Goal: Navigation & Orientation: Find specific page/section

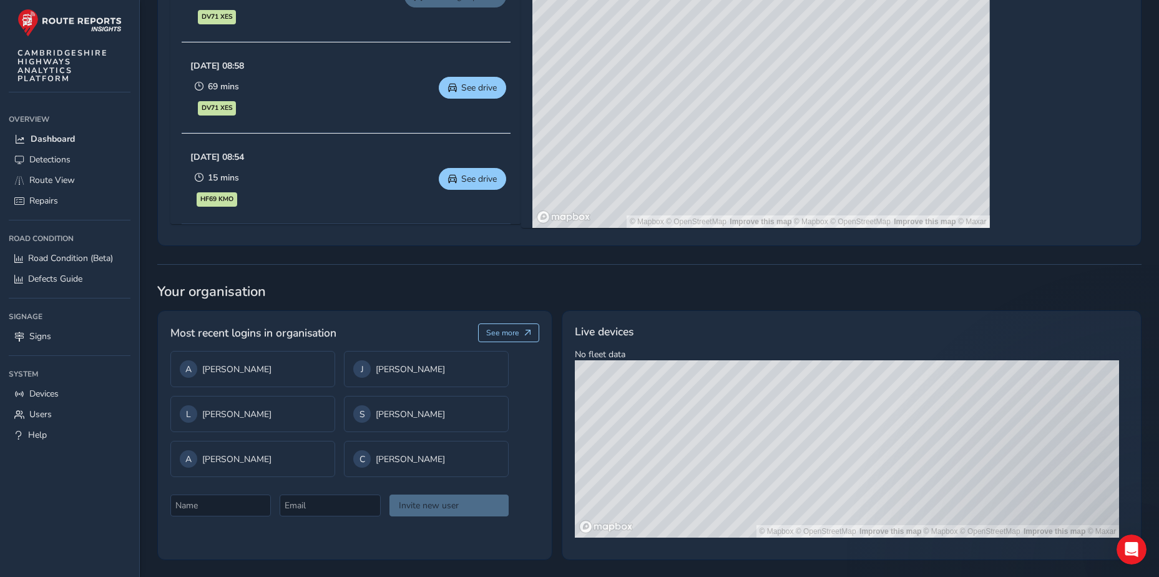
scroll to position [752, 0]
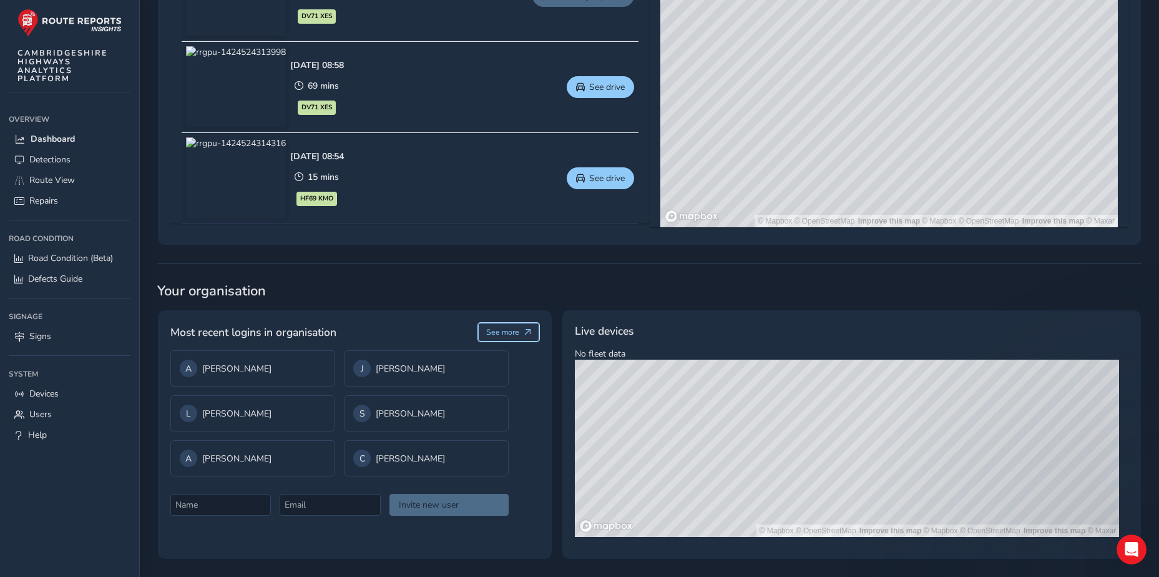
click at [512, 329] on span "See more" at bounding box center [502, 332] width 33 height 10
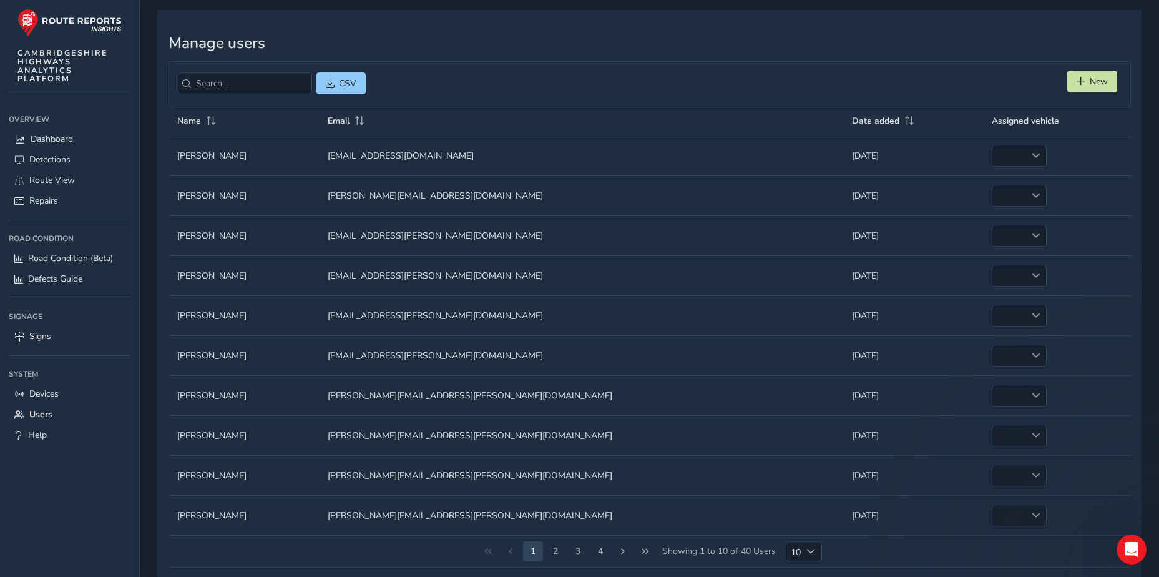
scroll to position [62, 0]
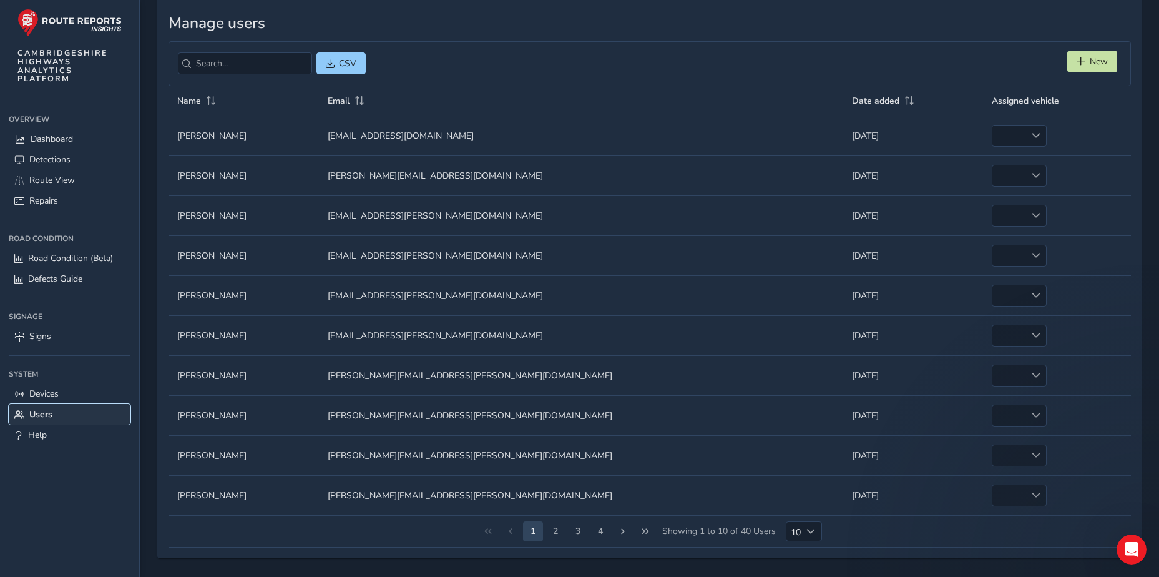
click at [45, 411] on span "Users" at bounding box center [40, 414] width 23 height 12
click at [467, 26] on h3 "Manage users" at bounding box center [650, 23] width 963 height 18
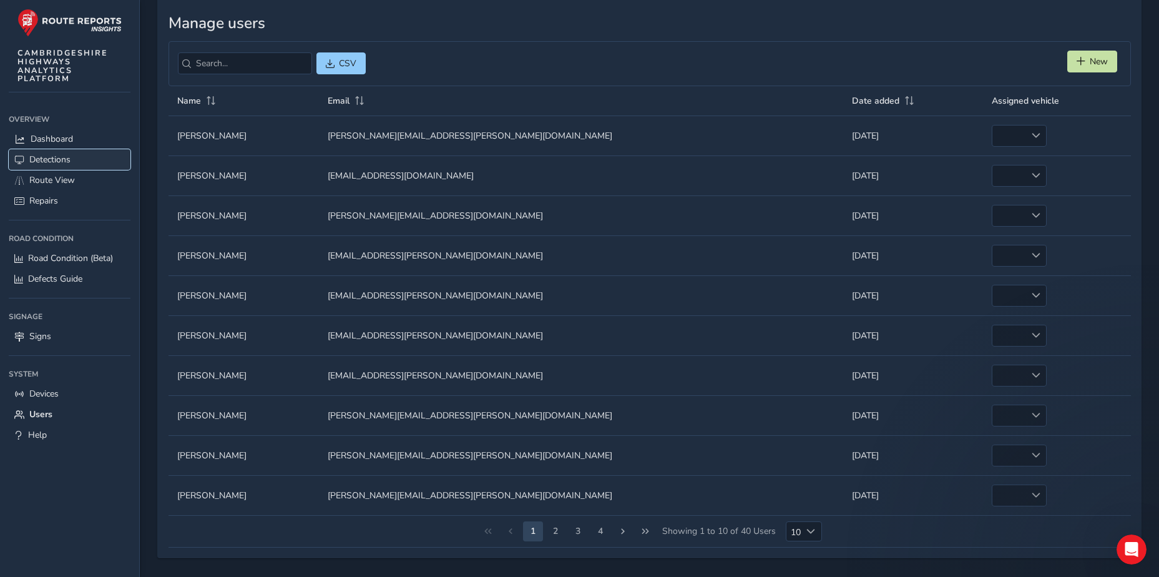
click at [37, 152] on link "Detections" at bounding box center [70, 159] width 122 height 21
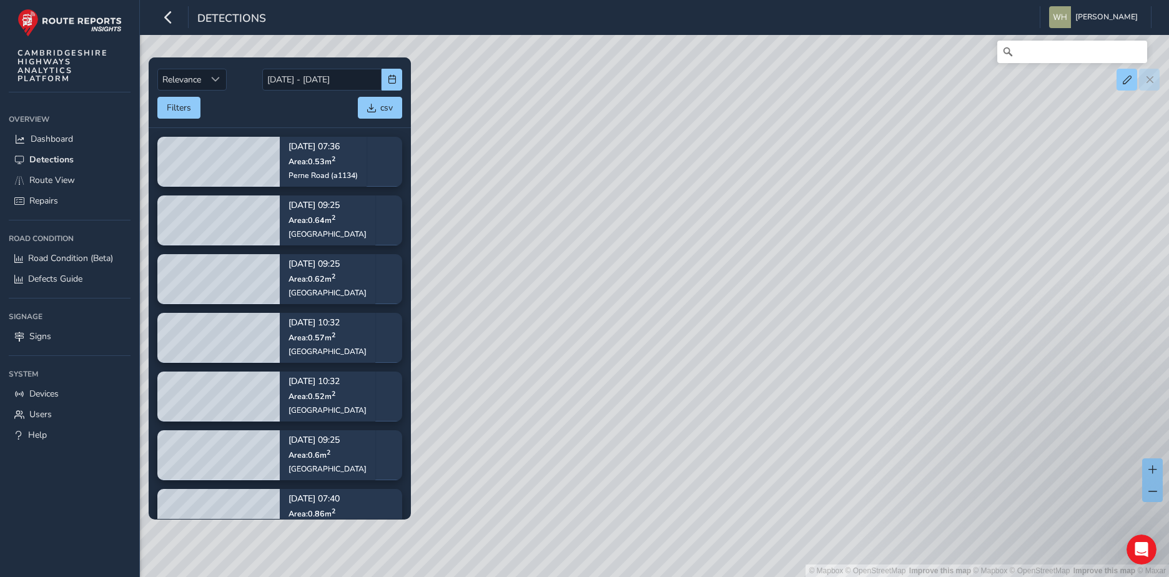
drag, startPoint x: 729, startPoint y: 378, endPoint x: 645, endPoint y: 200, distance: 197.4
click at [645, 200] on div "© Mapbox © OpenStreetMap Improve this map | © Mapbox © OpenStreetMap Improve th…" at bounding box center [584, 288] width 1169 height 577
drag, startPoint x: 799, startPoint y: 472, endPoint x: 714, endPoint y: 366, distance: 135.4
click at [714, 366] on div "© Mapbox © OpenStreetMap Improve this map | © Mapbox © OpenStreetMap Improve th…" at bounding box center [584, 288] width 1169 height 577
drag, startPoint x: 717, startPoint y: 447, endPoint x: 667, endPoint y: 396, distance: 71.5
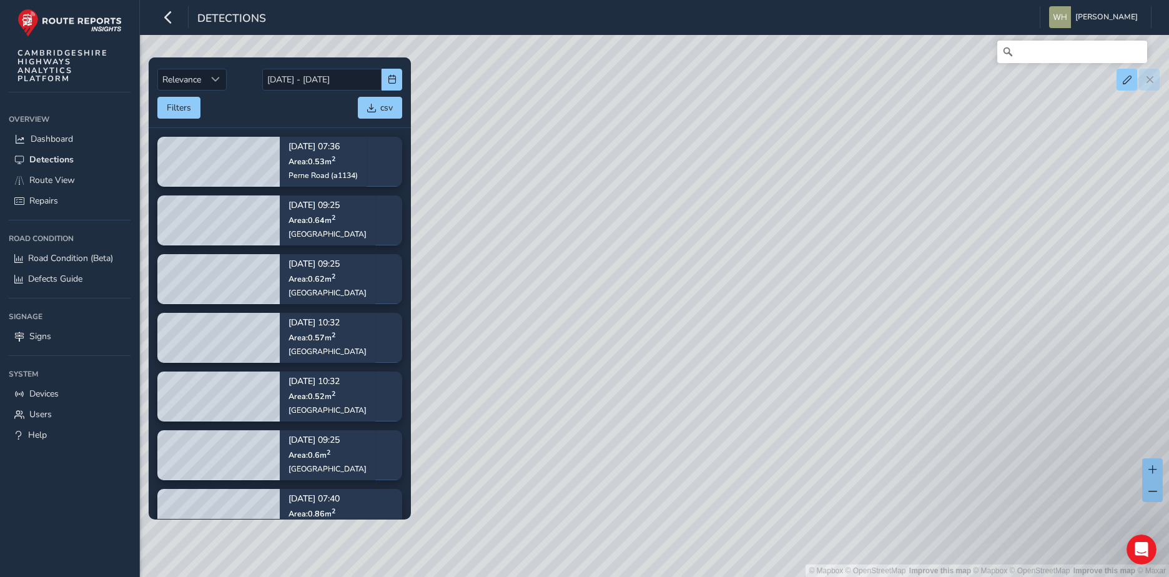
click at [667, 396] on div "© Mapbox © OpenStreetMap Improve this map | © Mapbox © OpenStreetMap Improve th…" at bounding box center [584, 288] width 1169 height 577
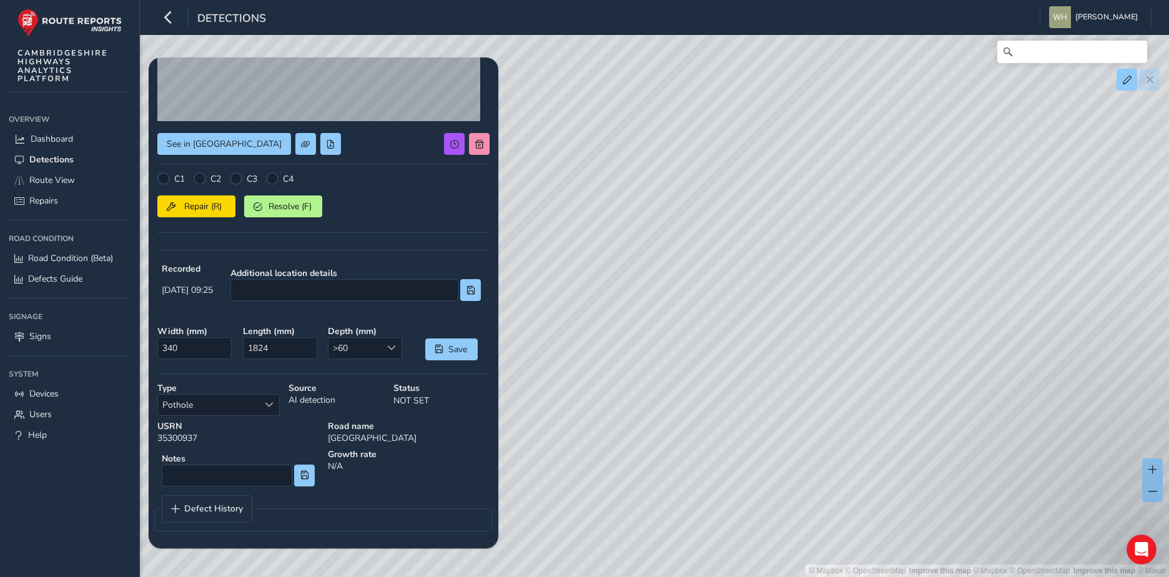
scroll to position [170, 0]
click at [199, 504] on span "Defect History" at bounding box center [213, 508] width 59 height 9
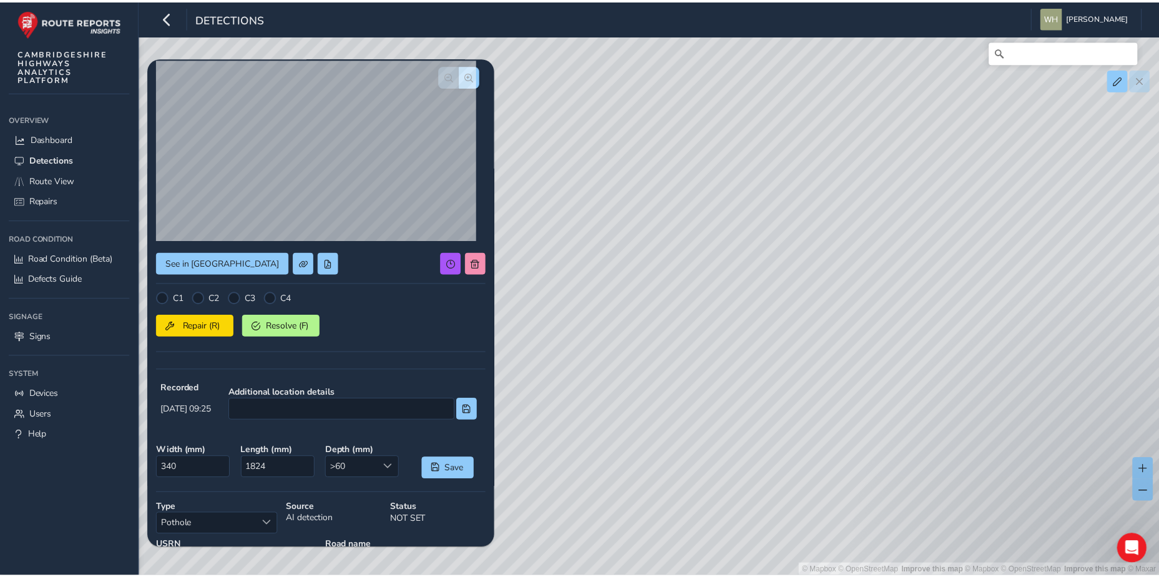
scroll to position [0, 0]
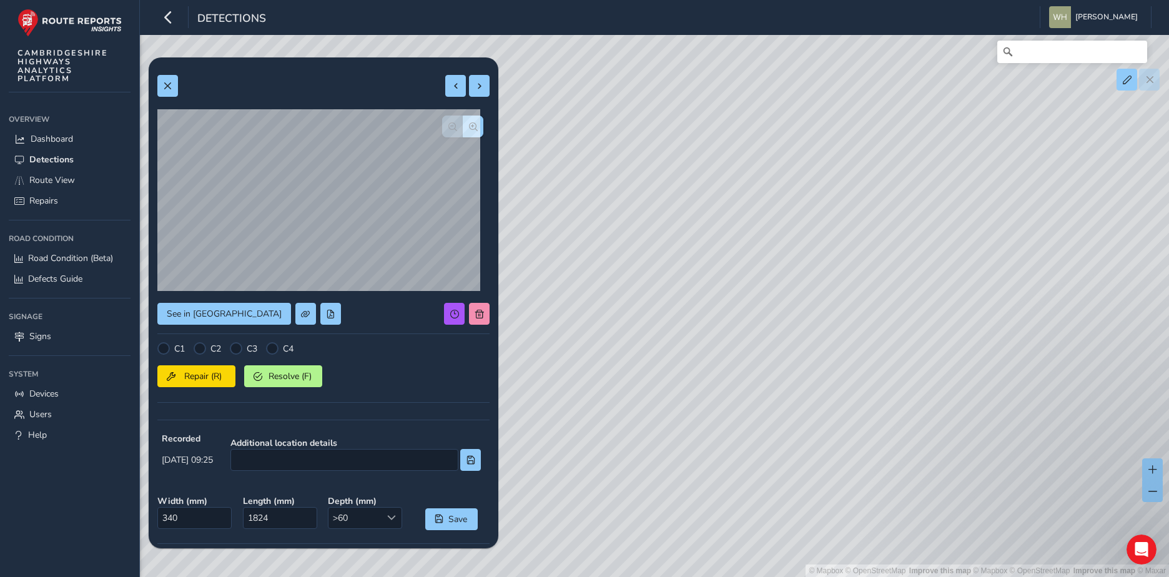
drag, startPoint x: 333, startPoint y: 67, endPoint x: 332, endPoint y: 61, distance: 7.0
click at [332, 61] on div "See in Route View C1 C2 C3 C4 Repair (R) Resolve (F) Recorded [DATE] 09:25 Addi…" at bounding box center [324, 481] width 350 height 848
click at [199, 66] on div "See in Route View C1 C2 C3 C4 Repair (R) Resolve (F) Recorded [DATE] 09:25 Addi…" at bounding box center [324, 481] width 350 height 848
click at [55, 394] on span "Devices" at bounding box center [43, 394] width 29 height 12
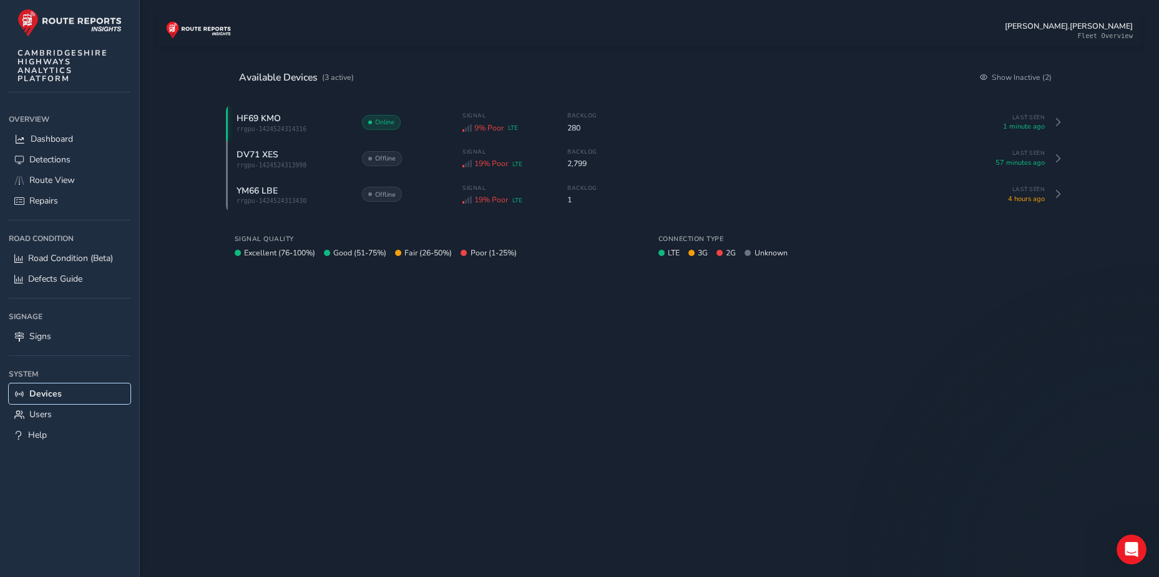
scroll to position [70, 0]
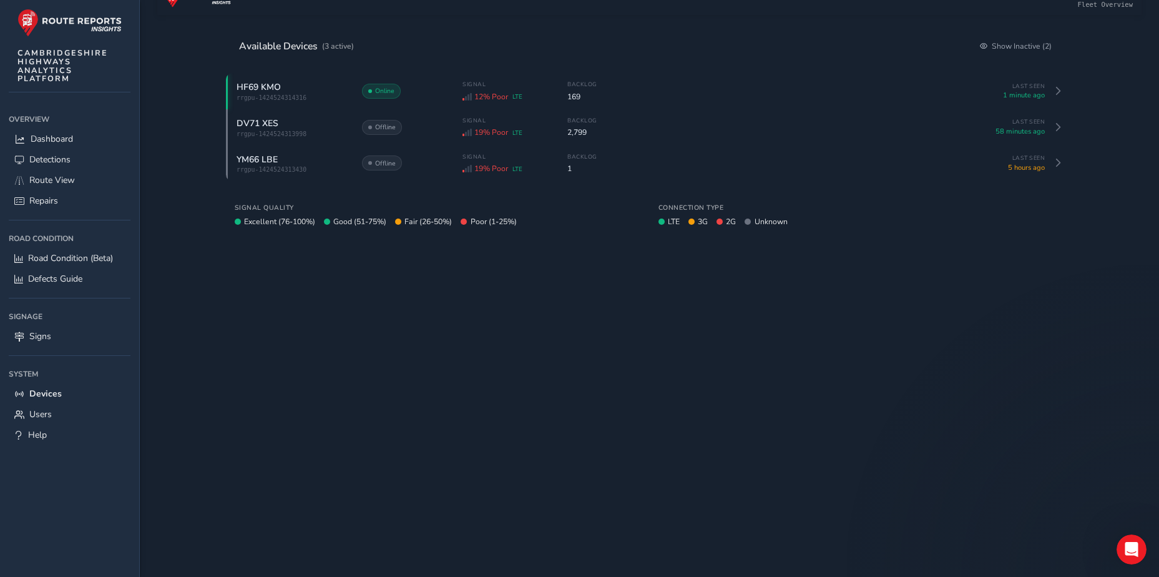
click at [170, 172] on div "[PERSON_NAME].[PERSON_NAME] Fleet Overview Available Devices (3 active) Show In…" at bounding box center [649, 271] width 984 height 577
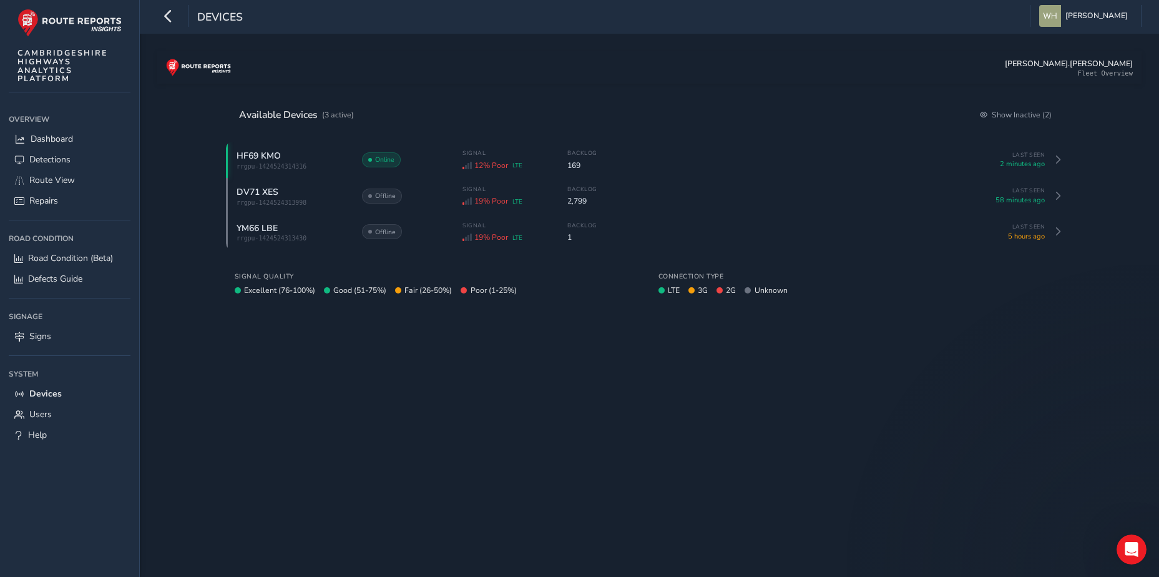
scroll to position [0, 0]
click at [172, 183] on div "[PERSON_NAME].[PERSON_NAME] Fleet Overview Available Devices (3 active) Show In…" at bounding box center [649, 340] width 984 height 577
click at [172, 408] on div "[PERSON_NAME].[PERSON_NAME] Fleet Overview Available Devices (3 active) Show In…" at bounding box center [649, 340] width 984 height 577
click at [68, 415] on link "Users" at bounding box center [70, 414] width 122 height 21
